Goal: Find specific page/section: Find specific page/section

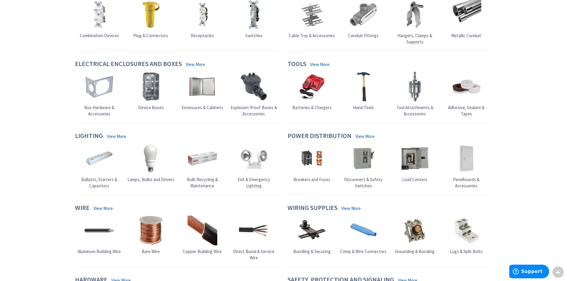
scroll to position [208, 0]
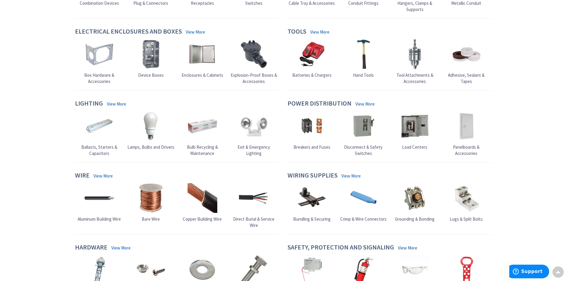
click at [100, 150] on link "Ballasts, Starters & Capacitors" at bounding box center [99, 134] width 49 height 46
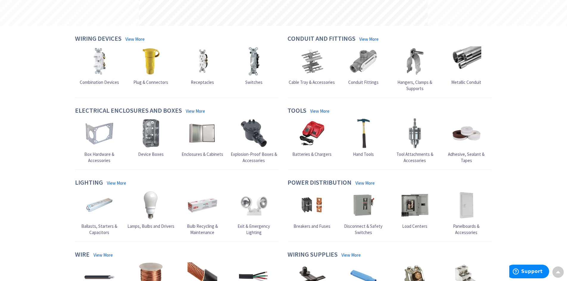
scroll to position [122, 0]
